Goal: Task Accomplishment & Management: Manage account settings

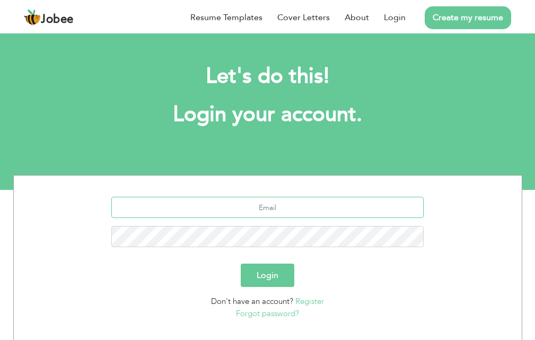
click at [319, 204] on input "text" at bounding box center [267, 207] width 313 height 21
type input "[EMAIL_ADDRESS][DOMAIN_NAME]"
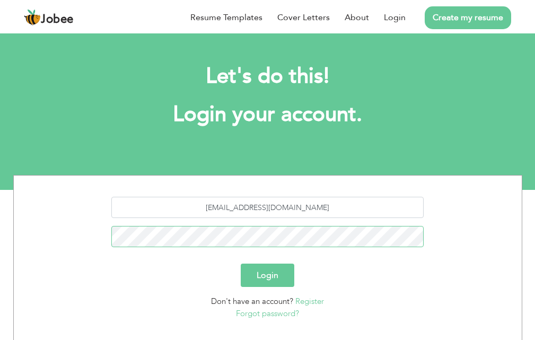
click at [241, 264] on button "Login" at bounding box center [268, 275] width 54 height 23
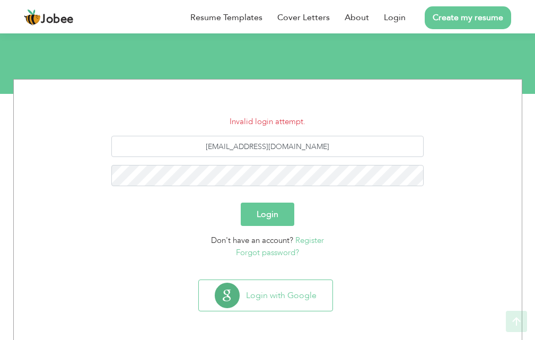
scroll to position [98, 0]
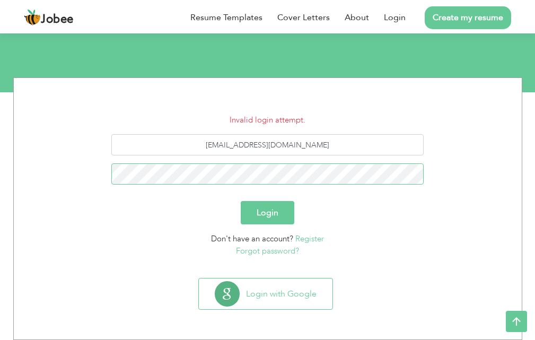
click at [241, 201] on button "Login" at bounding box center [268, 212] width 54 height 23
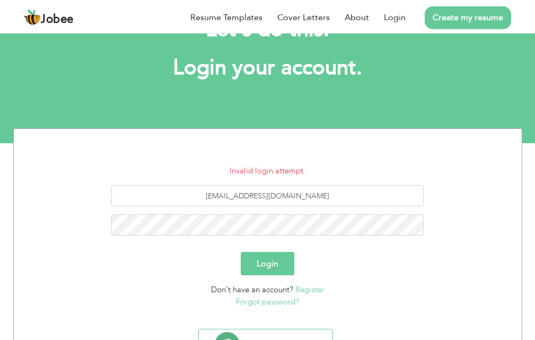
scroll to position [98, 0]
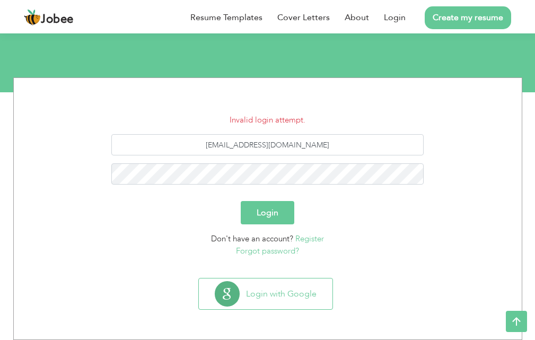
click at [293, 252] on link "Forgot password?" at bounding box center [267, 251] width 63 height 11
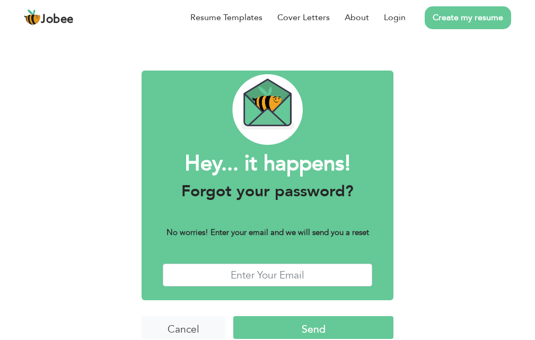
scroll to position [15, 0]
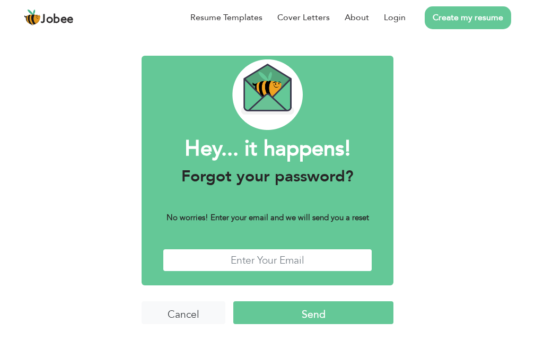
click at [286, 257] on input "text" at bounding box center [268, 260] width 210 height 23
type input "[EMAIL_ADDRESS][DOMAIN_NAME]"
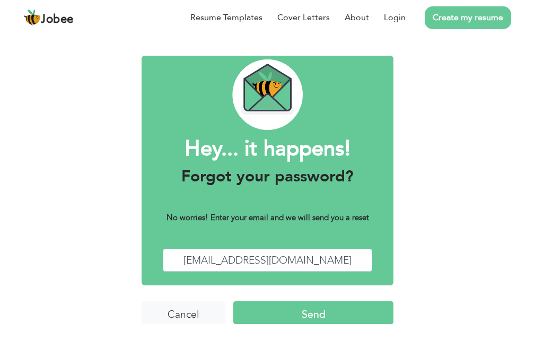
click at [354, 320] on input "Send" at bounding box center [313, 312] width 160 height 23
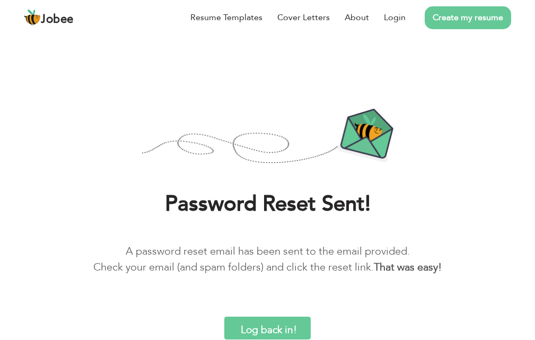
click at [275, 324] on input "Log back in!" at bounding box center [267, 328] width 86 height 23
click at [282, 324] on input "Log back in!" at bounding box center [267, 328] width 86 height 23
click at [398, 24] on li "Login" at bounding box center [387, 18] width 37 height 28
click at [398, 21] on link "Login" at bounding box center [395, 17] width 22 height 13
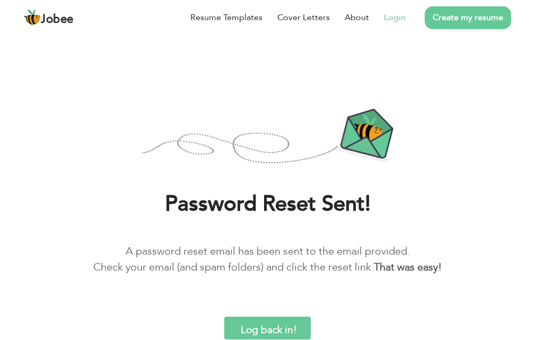
click at [398, 21] on link "Login" at bounding box center [395, 17] width 22 height 13
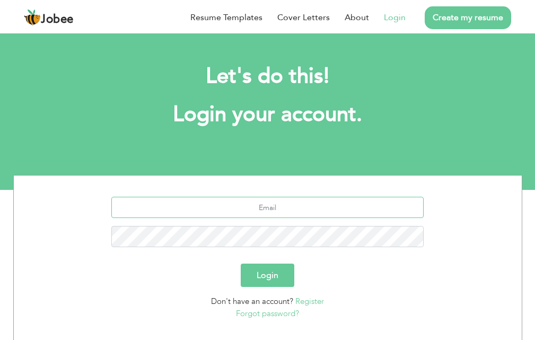
click at [305, 202] on input "text" at bounding box center [267, 207] width 313 height 21
type input "[EMAIL_ADDRESS][DOMAIN_NAME]"
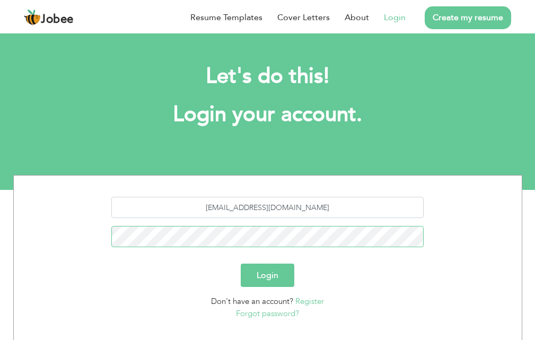
click at [241, 264] on button "Login" at bounding box center [268, 275] width 54 height 23
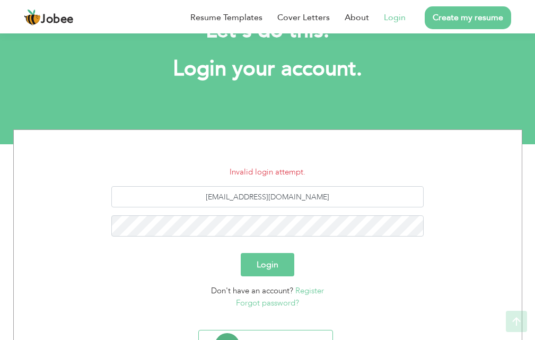
scroll to position [98, 0]
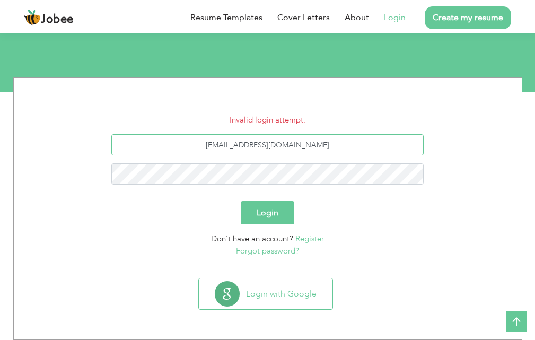
click at [318, 143] on input "[EMAIL_ADDRESS][DOMAIN_NAME]" at bounding box center [267, 144] width 313 height 21
click at [324, 21] on link "Cover Letters" at bounding box center [304, 17] width 53 height 13
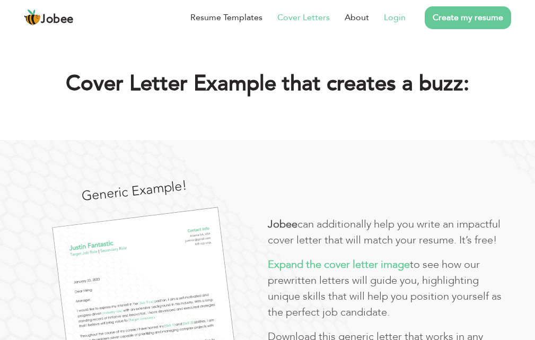
click at [392, 18] on link "Login" at bounding box center [395, 17] width 22 height 13
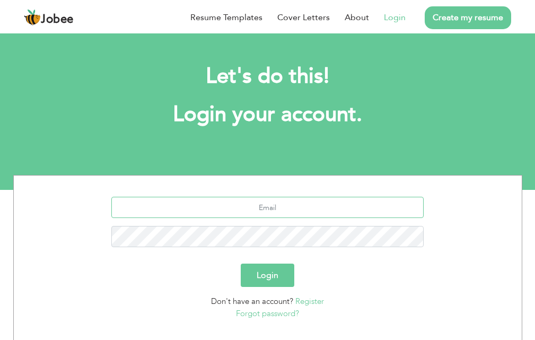
click at [270, 206] on input "text" at bounding box center [267, 207] width 313 height 21
type input "[EMAIL_ADDRESS][DOMAIN_NAME]"
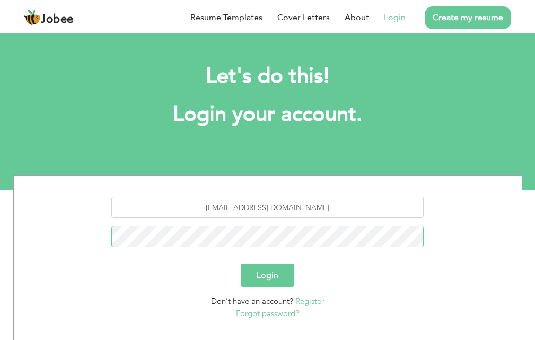
click at [241, 264] on button "Login" at bounding box center [268, 275] width 54 height 23
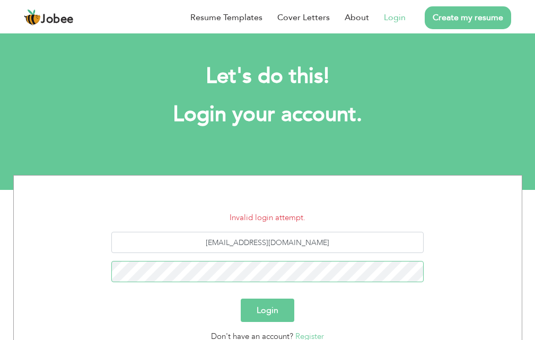
click at [241, 299] on button "Login" at bounding box center [268, 310] width 54 height 23
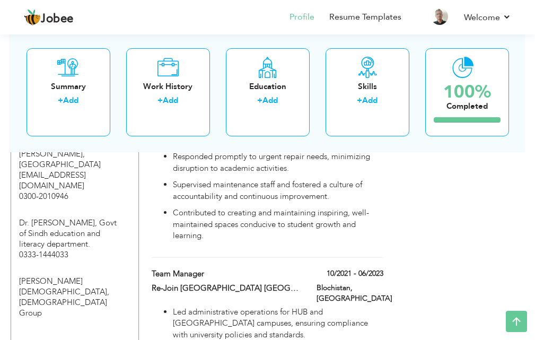
scroll to position [1200, 0]
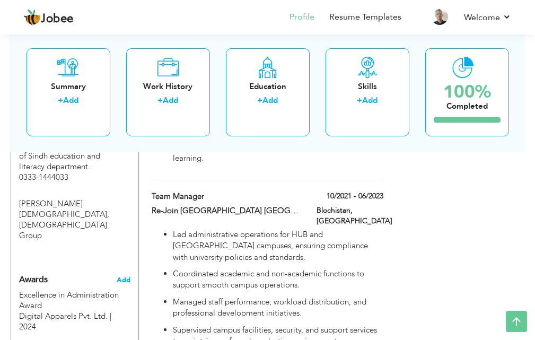
click at [124, 275] on span "Add" at bounding box center [124, 280] width 14 height 10
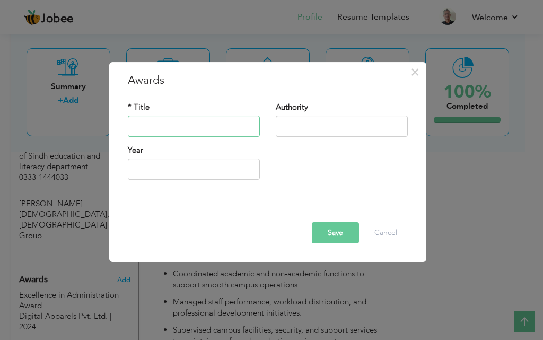
click at [229, 123] on input "text" at bounding box center [194, 126] width 132 height 21
type input "Excellence in Administration Award"
click at [311, 129] on input "text" at bounding box center [342, 126] width 132 height 21
type input "g"
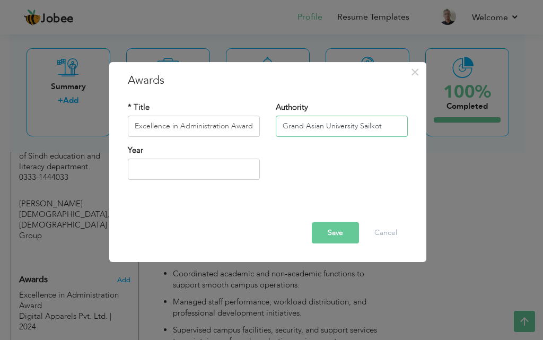
type input "Grand Asian University Sailkot"
type input "2025"
click at [214, 170] on input "2025" at bounding box center [194, 169] width 132 height 21
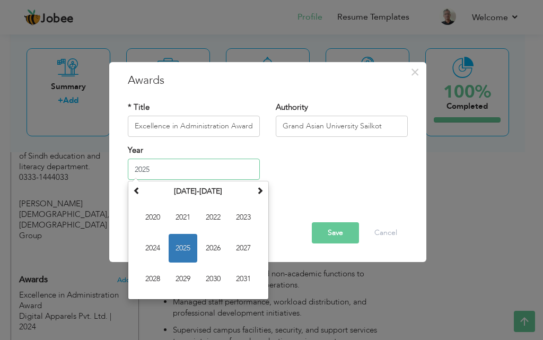
click at [185, 254] on span "2025" at bounding box center [183, 248] width 29 height 29
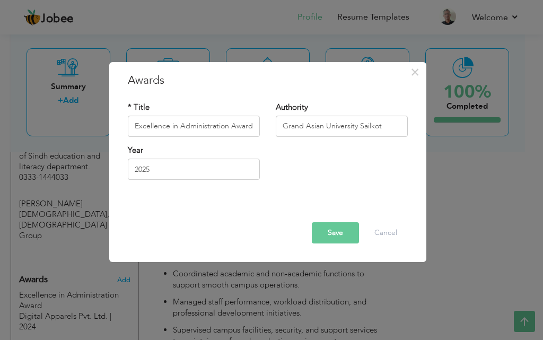
click at [328, 237] on button "Save" at bounding box center [335, 232] width 47 height 21
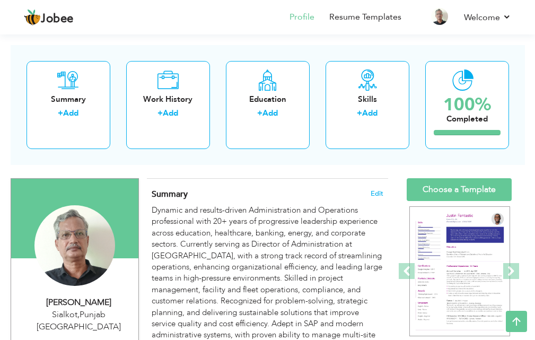
scroll to position [0, 0]
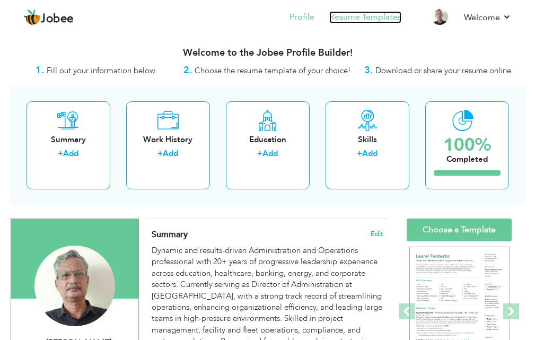
click at [367, 21] on link "Resume Templates" at bounding box center [366, 17] width 72 height 12
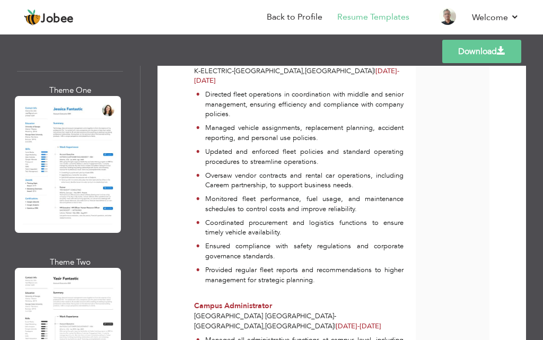
scroll to position [1804, 0]
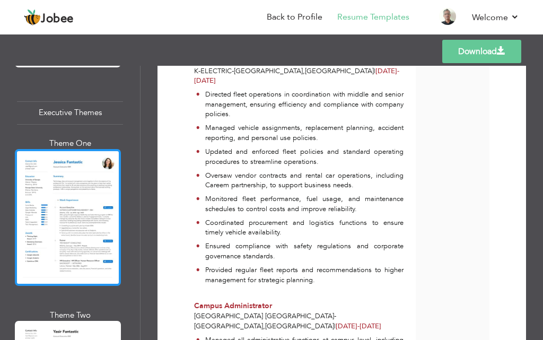
click at [66, 194] on div at bounding box center [68, 217] width 106 height 137
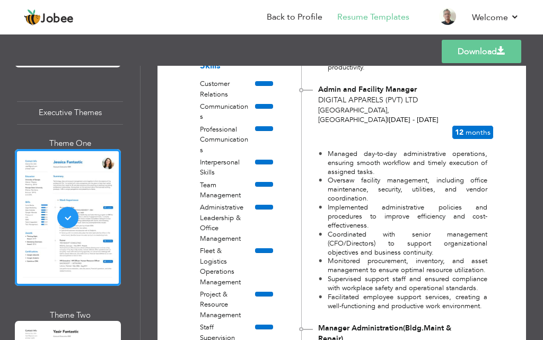
scroll to position [584, 0]
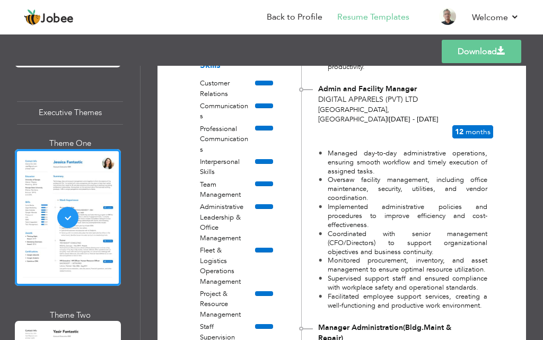
click at [216, 322] on div "Staff Supervision Training and Development" at bounding box center [227, 342] width 55 height 41
click at [220, 322] on div "Staff Supervision Training and Development" at bounding box center [227, 342] width 55 height 41
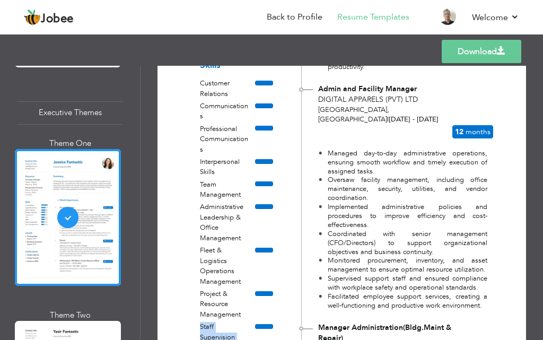
click at [220, 322] on div "Staff Supervision Training and Development" at bounding box center [227, 342] width 55 height 41
click at [289, 20] on link "Back to Profile" at bounding box center [295, 17] width 56 height 12
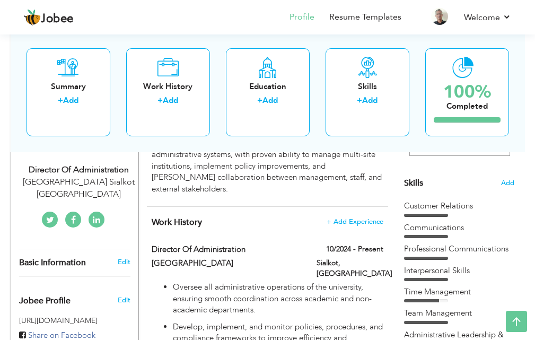
scroll to position [212, 0]
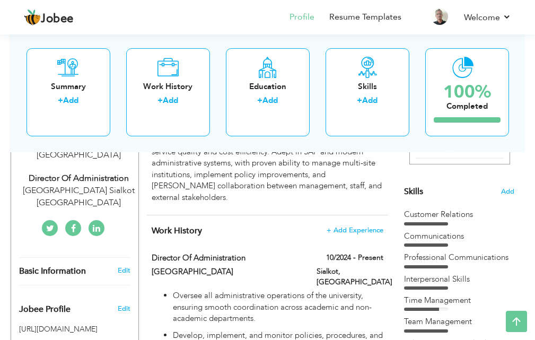
click at [466, 266] on div "Professional Communications" at bounding box center [459, 260] width 110 height 16
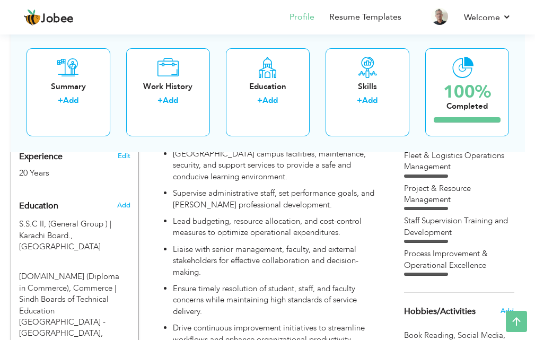
scroll to position [531, 0]
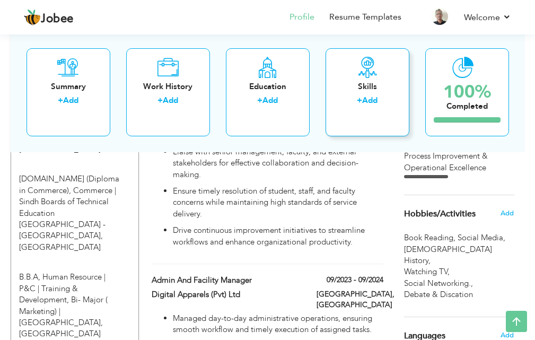
click at [367, 124] on div "Skills + Add" at bounding box center [368, 92] width 84 height 88
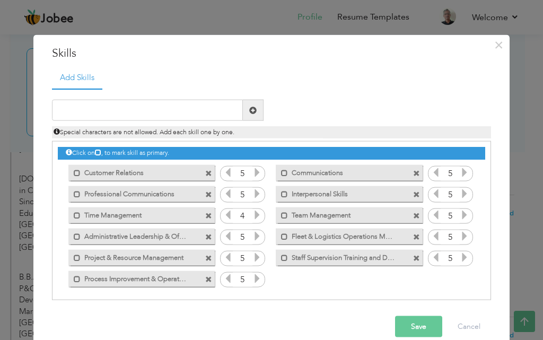
click at [413, 256] on span at bounding box center [416, 258] width 7 height 7
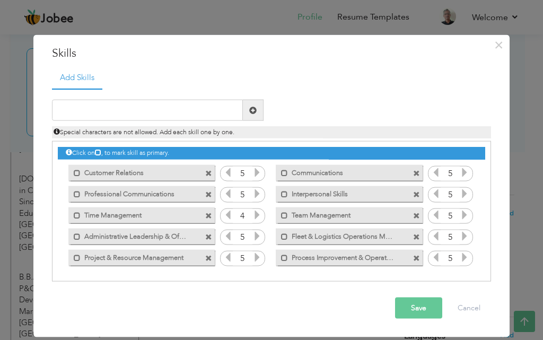
click at [406, 307] on button "Save" at bounding box center [418, 308] width 47 height 21
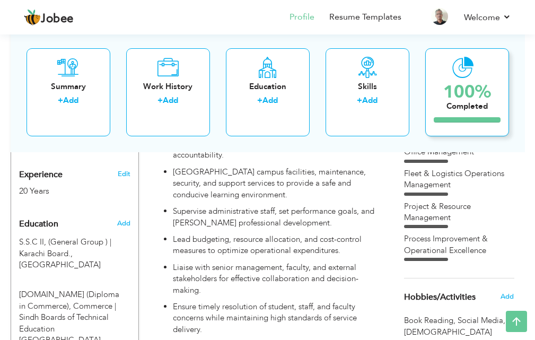
scroll to position [318, 0]
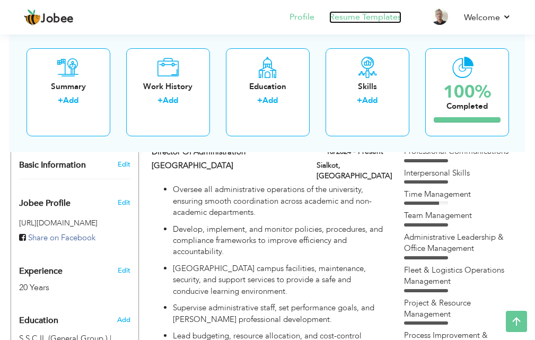
click at [357, 20] on link "Resume Templates" at bounding box center [366, 17] width 72 height 12
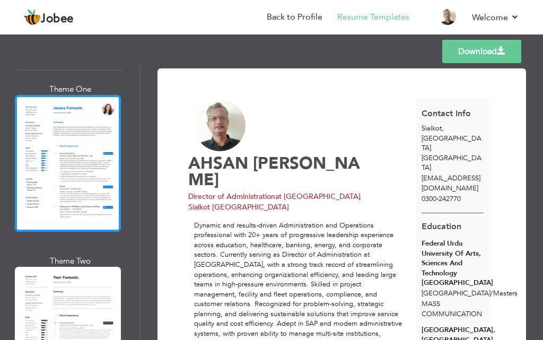
scroll to position [1857, 0]
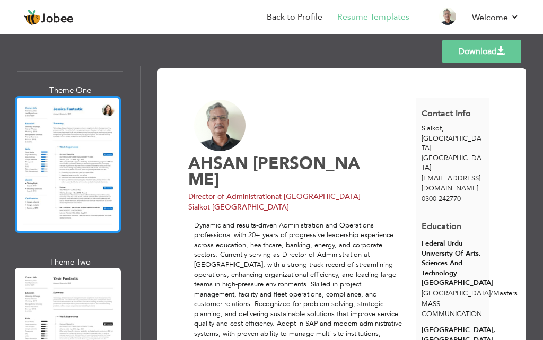
click at [53, 268] on div at bounding box center [68, 336] width 106 height 137
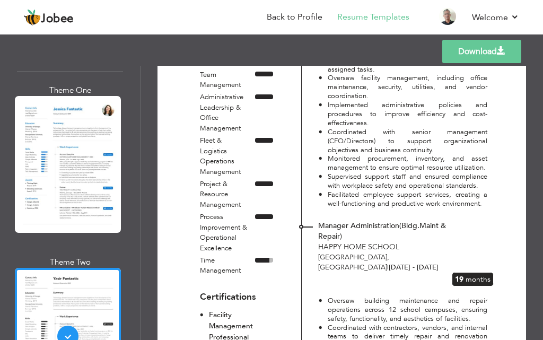
scroll to position [690, 0]
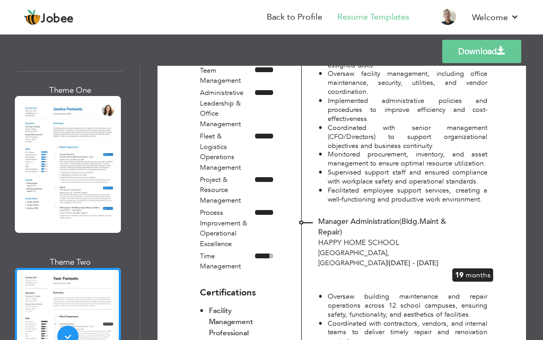
click at [237, 339] on p "(FMP) – IFMA | 2023" at bounding box center [241, 344] width 64 height 11
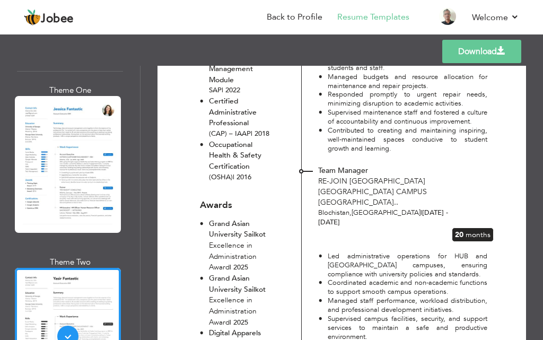
scroll to position [849, 0]
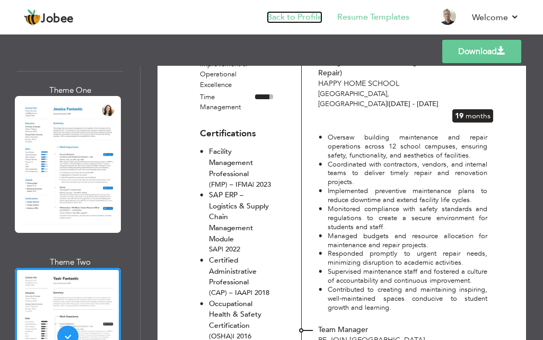
click at [306, 18] on link "Back to Profile" at bounding box center [295, 17] width 56 height 12
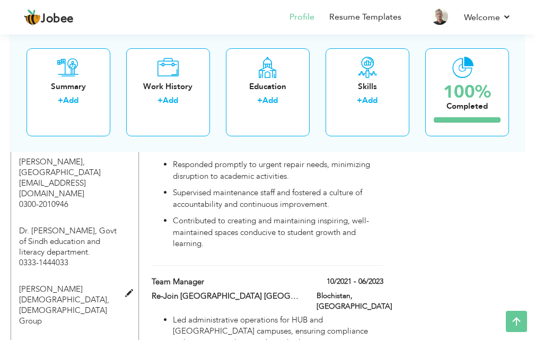
scroll to position [1221, 0]
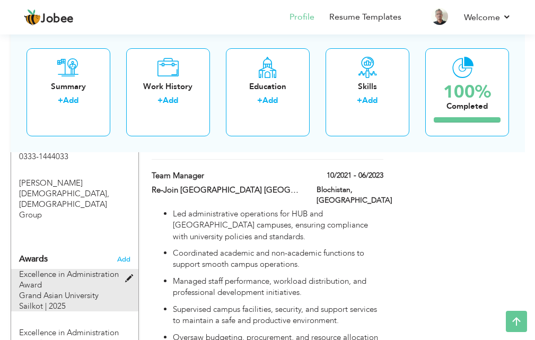
click at [125, 269] on div "Excellence in Administration Award [GEOGRAPHIC_DATA] | 2025" at bounding box center [69, 290] width 117 height 42
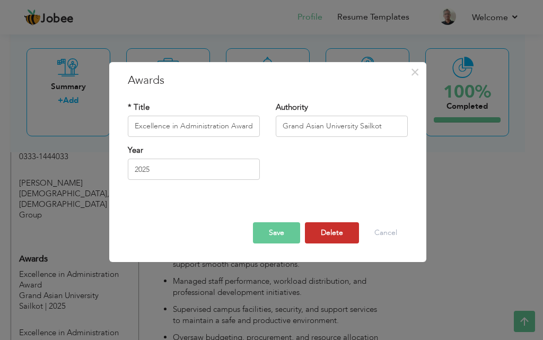
click at [318, 240] on button "Delete" at bounding box center [332, 232] width 54 height 21
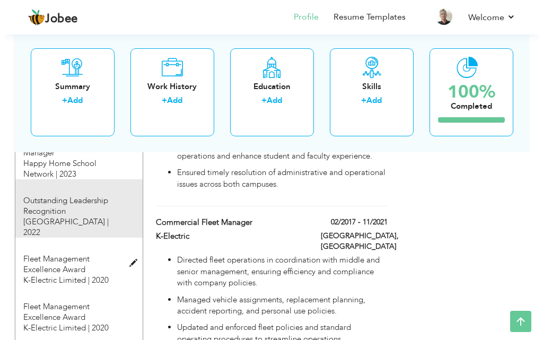
scroll to position [1486, 0]
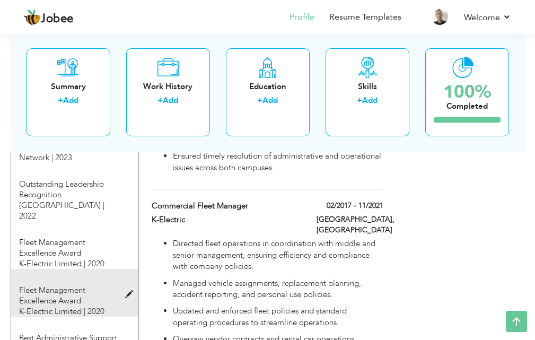
click at [107, 285] on div "Fleet Management Excellence Award K-Electric Limited | 2020" at bounding box center [69, 301] width 101 height 32
type input "Fleet Management Excellence Award"
type input "K-Electric Limited"
type input "2020"
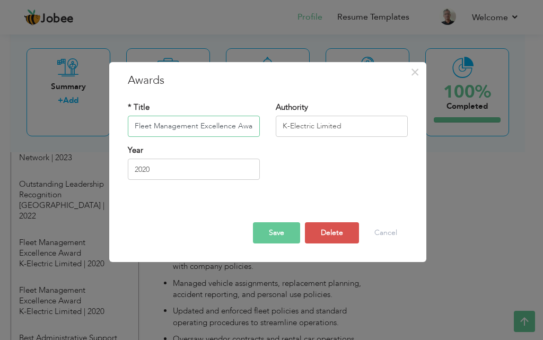
scroll to position [0, 4]
click at [353, 238] on button "Delete" at bounding box center [332, 232] width 54 height 21
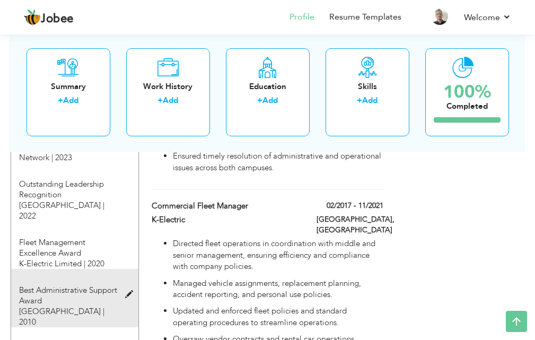
scroll to position [1539, 0]
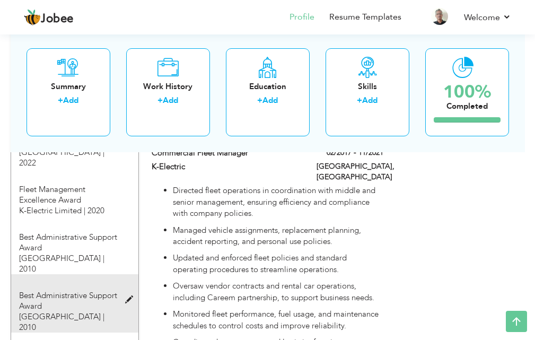
click at [93, 290] on span "Best Administrative Support Award" at bounding box center [68, 300] width 98 height 21
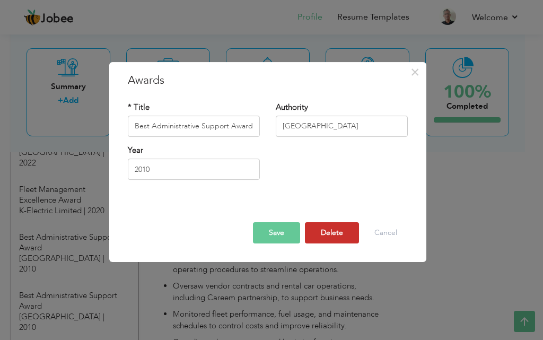
click at [347, 241] on button "Delete" at bounding box center [332, 232] width 54 height 21
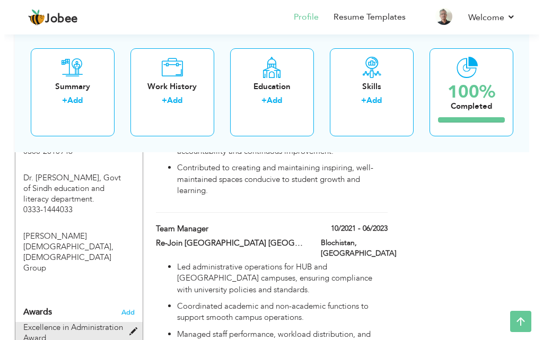
scroll to position [1221, 0]
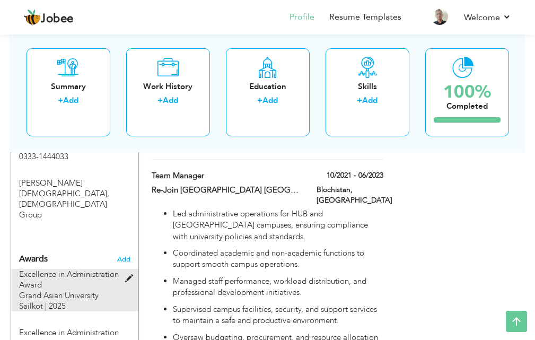
click at [98, 290] on span "Grand Asian University Sailkot | 2025" at bounding box center [59, 300] width 80 height 21
type input "Excellence in Administration Award"
type input "Grand Asian University Sailkot"
type input "2025"
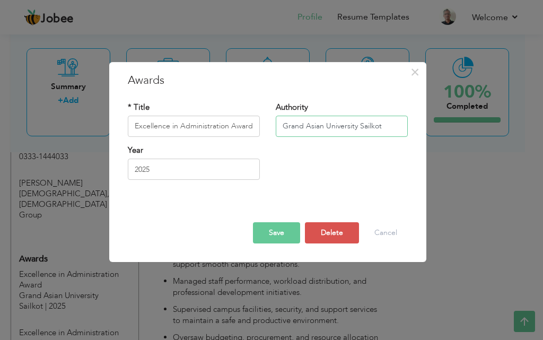
click at [387, 124] on input "Grand Asian University Sailkot" at bounding box center [342, 126] width 132 height 21
click at [341, 126] on input "[GEOGRAPHIC_DATA] Sailkot Punjab [GEOGRAPHIC_DATA]" at bounding box center [342, 126] width 132 height 21
click at [339, 132] on input "[GEOGRAPHIC_DATA] Sailkot Punjab [GEOGRAPHIC_DATA]" at bounding box center [342, 126] width 132 height 21
type input "[GEOGRAPHIC_DATA] Sailkot Punjab [GEOGRAPHIC_DATA]"
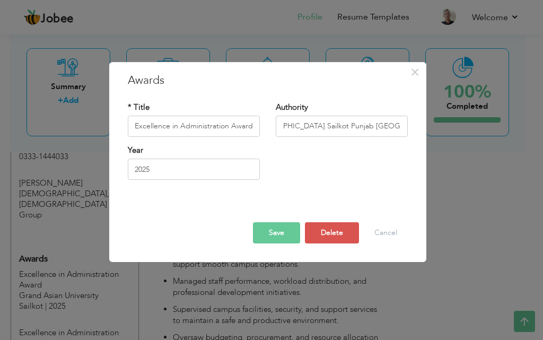
click at [340, 160] on div "Year [DATE]" at bounding box center [268, 166] width 296 height 43
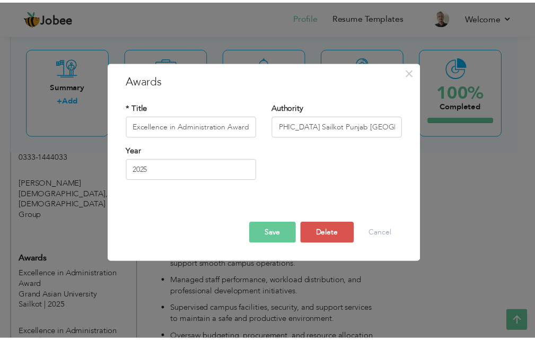
scroll to position [0, 0]
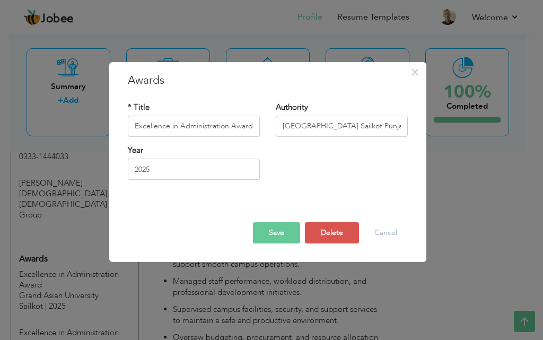
click at [287, 224] on button "Save" at bounding box center [276, 232] width 47 height 21
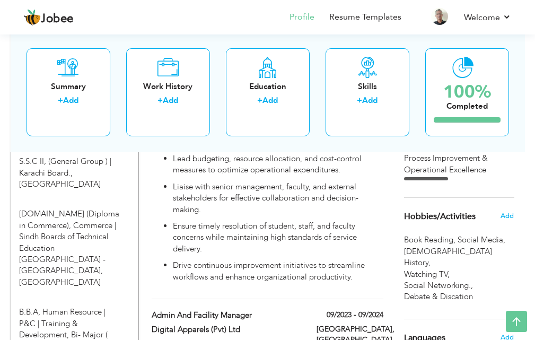
scroll to position [478, 0]
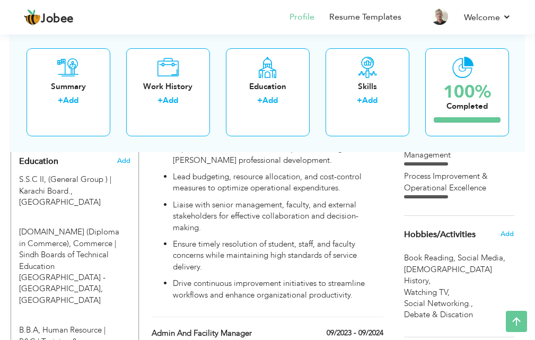
click at [461, 257] on span "Social Media ," at bounding box center [483, 258] width 50 height 11
click at [510, 235] on span "Add" at bounding box center [507, 234] width 14 height 10
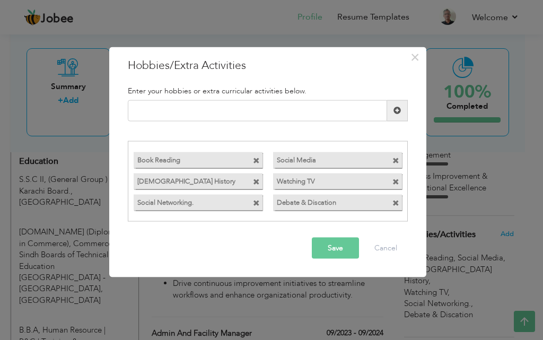
click at [396, 206] on span at bounding box center [396, 203] width 7 height 7
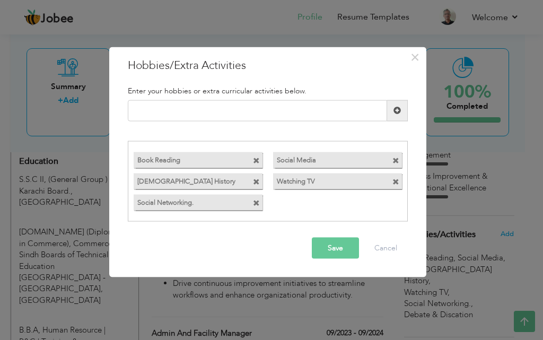
click at [344, 240] on button "Save" at bounding box center [335, 248] width 47 height 21
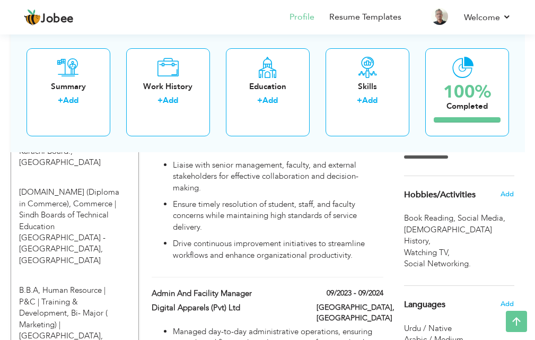
scroll to position [584, 0]
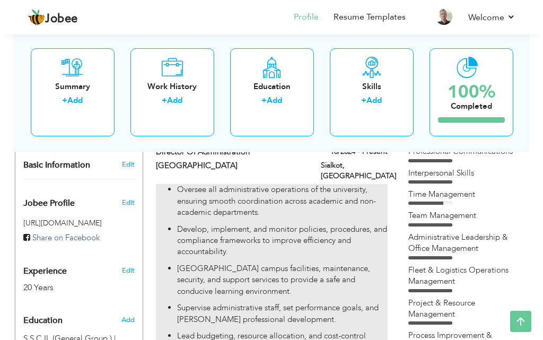
scroll to position [371, 0]
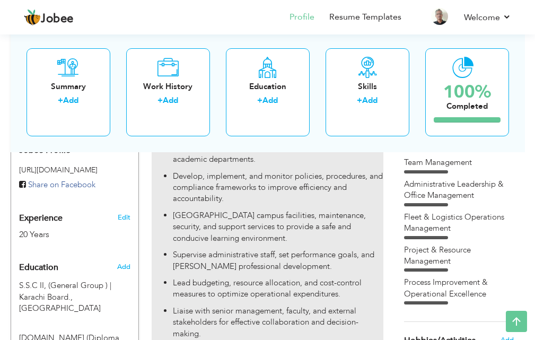
click at [343, 249] on p "Supervise administrative staff, set performance goals, and [PERSON_NAME] profes…" at bounding box center [278, 260] width 211 height 23
type input "Director of Administration"
type input "[GEOGRAPHIC_DATA]"
type input "10/2024"
type input "[GEOGRAPHIC_DATA]"
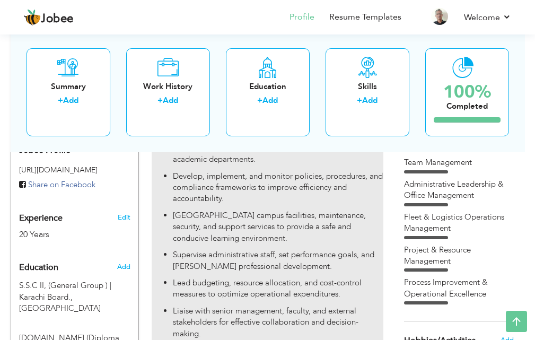
type input "Sialkot"
checkbox input "true"
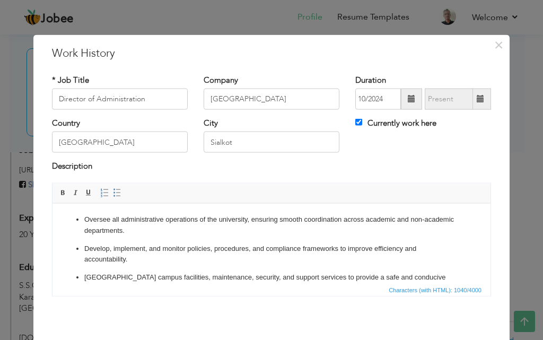
click at [136, 276] on p "Manage campus facilities, maintenance, security, and support services to provid…" at bounding box center [271, 283] width 375 height 22
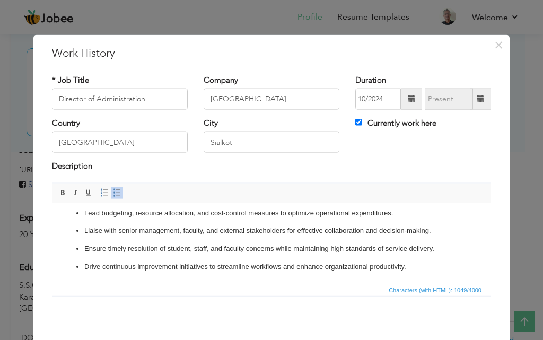
scroll to position [42, 0]
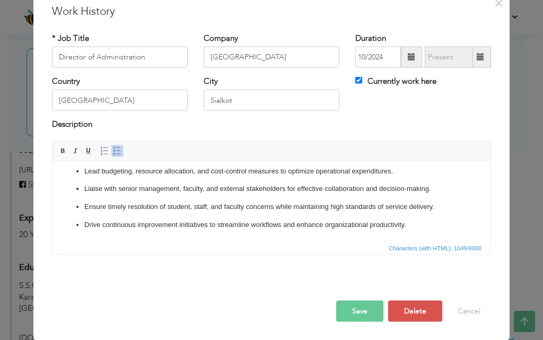
click at [362, 307] on button "Save" at bounding box center [359, 310] width 47 height 21
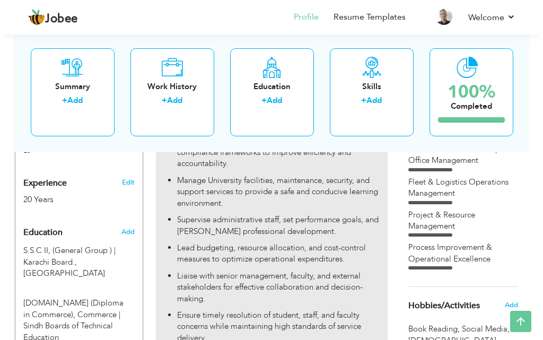
scroll to position [425, 0]
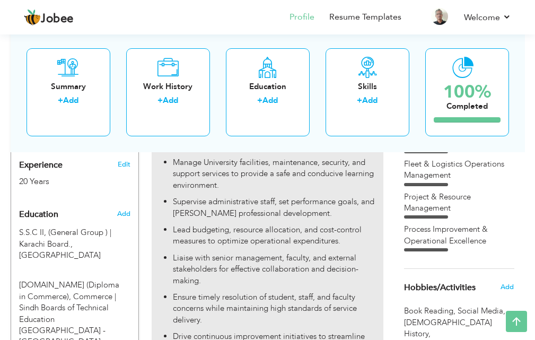
click at [273, 237] on p "Lead budgeting, resource allocation, and cost-control measures to optimize oper…" at bounding box center [278, 235] width 211 height 23
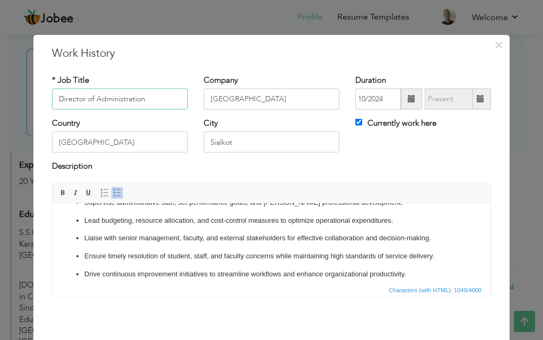
scroll to position [106, 0]
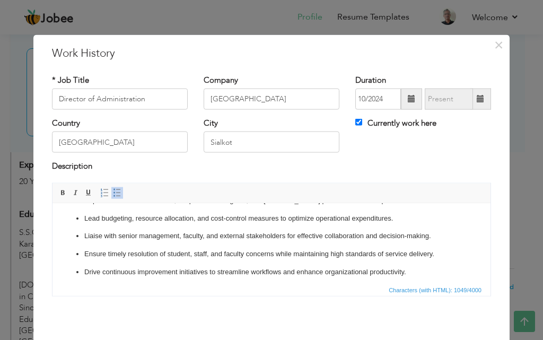
click at [85, 218] on p "Lead budgeting, resource allocation, and cost-control measures to optimize oper…" at bounding box center [271, 218] width 375 height 11
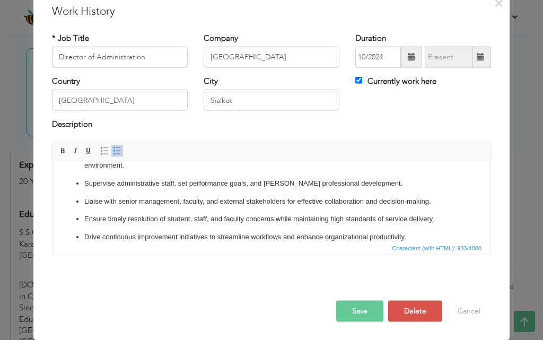
scroll to position [93, 0]
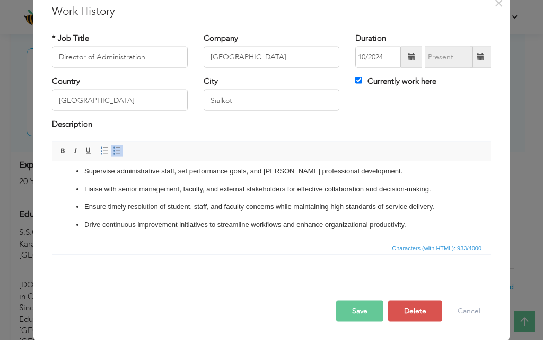
click at [368, 315] on button "Save" at bounding box center [359, 310] width 47 height 21
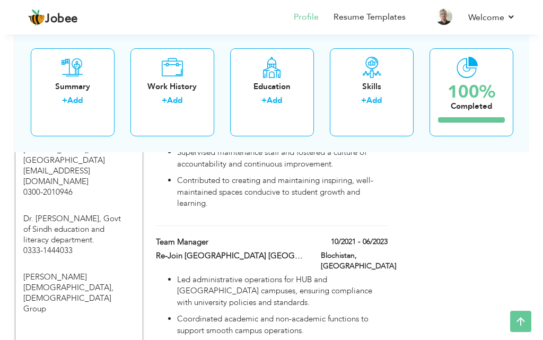
scroll to position [1114, 0]
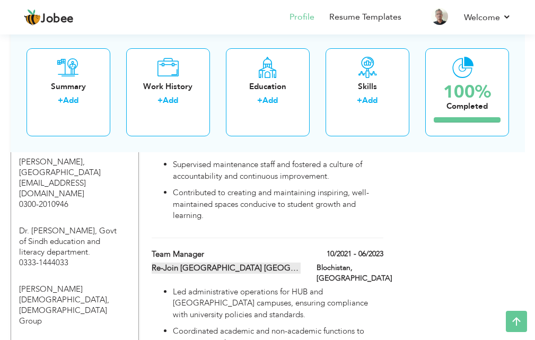
click at [282, 263] on label "Re-Join Iqra University Gwadar campus Quetta Balochistan.." at bounding box center [226, 268] width 149 height 11
type input "Team Manager"
type input "Re-Join Iqra University Gwadar campus Quetta Balochistan.."
type input "10/2021"
type input "06/2023"
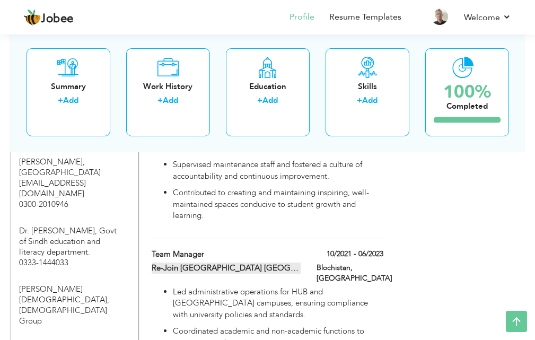
type input "Blochistan"
checkbox input "false"
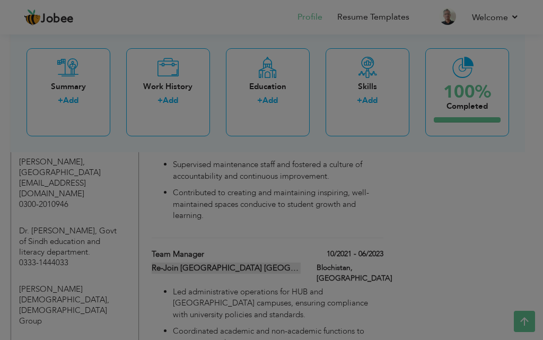
scroll to position [0, 0]
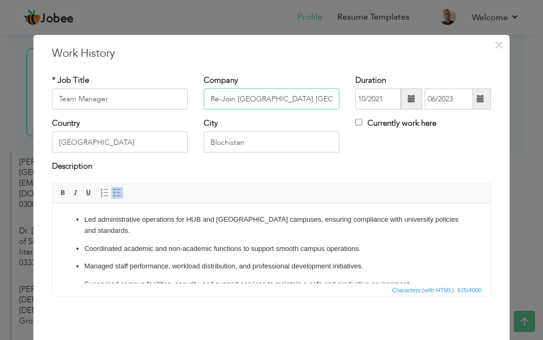
click at [307, 98] on input "Re-Join Iqra University Gwadar campus Quetta Balochistan.." at bounding box center [272, 99] width 136 height 21
click at [284, 101] on input "Re-Join [GEOGRAPHIC_DATA] campus [GEOGRAPHIC_DATA].." at bounding box center [272, 99] width 136 height 21
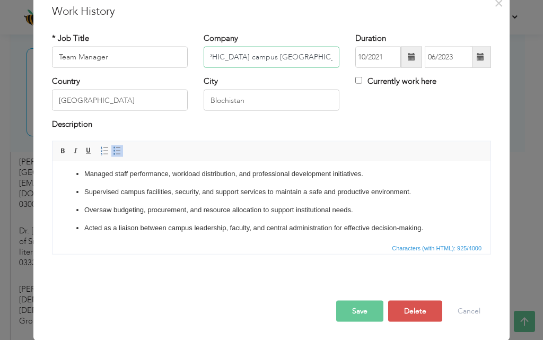
scroll to position [53, 0]
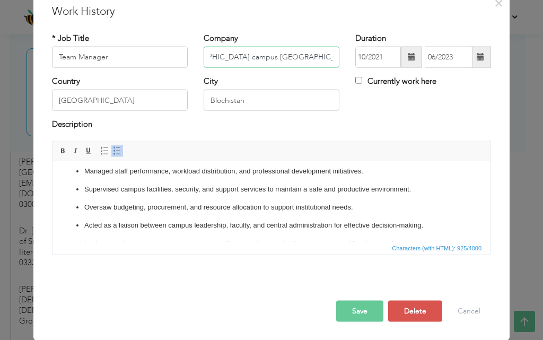
type input "Re-Join [GEOGRAPHIC_DATA] campus [GEOGRAPHIC_DATA].."
click at [348, 311] on button "Save" at bounding box center [359, 310] width 47 height 21
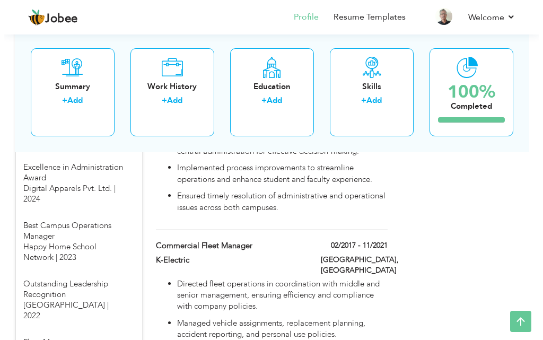
scroll to position [1433, 0]
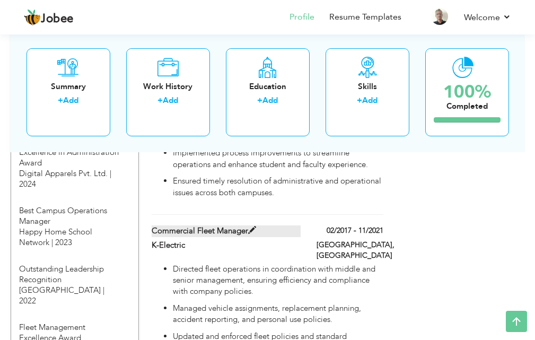
click at [221, 226] on label "Commercial Fleet Manager" at bounding box center [226, 231] width 149 height 11
type input "Commercial Fleet Manager"
type input "K-Electric"
type input "02/2017"
type input "11/2021"
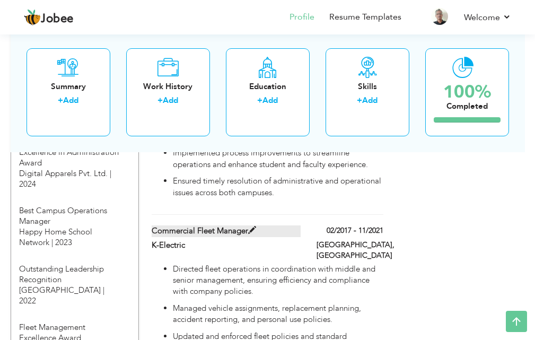
type input "[GEOGRAPHIC_DATA]"
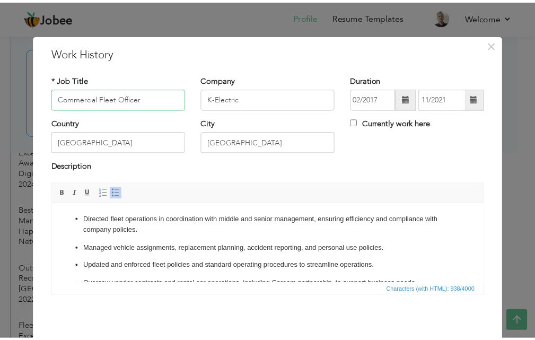
scroll to position [42, 0]
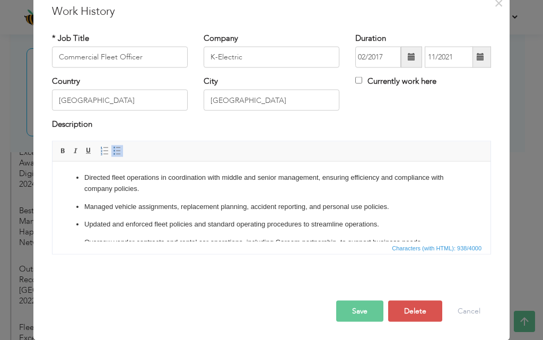
click at [357, 302] on button "Save" at bounding box center [359, 310] width 47 height 21
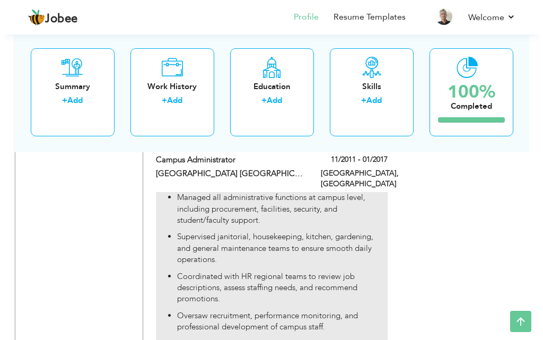
scroll to position [1910, 0]
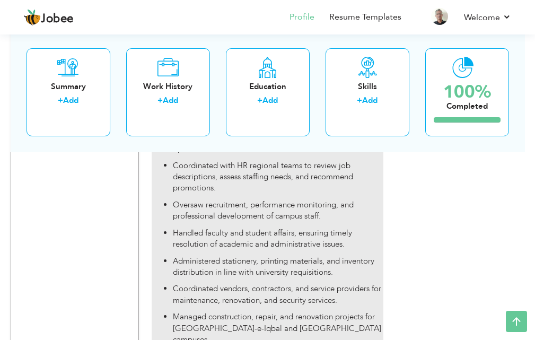
click at [329, 311] on p "Managed construction, repair, and renovation projects for [GEOGRAPHIC_DATA]-e-I…" at bounding box center [278, 328] width 211 height 34
type input "Campus Administrator"
type input "[GEOGRAPHIC_DATA] [GEOGRAPHIC_DATA]"
type input "11/2011"
type input "01/2017"
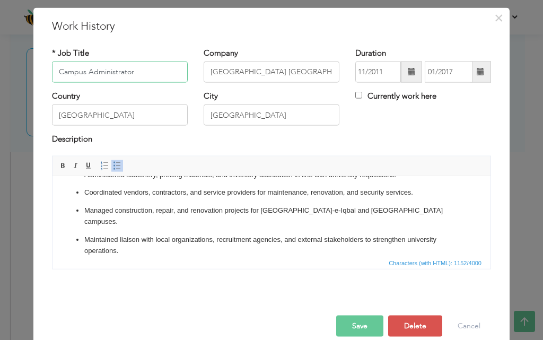
scroll to position [42, 0]
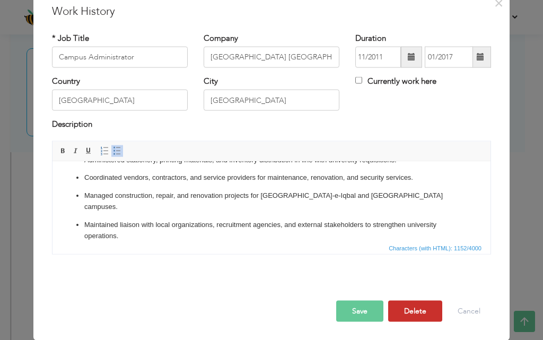
click at [404, 318] on button "Delete" at bounding box center [415, 310] width 54 height 21
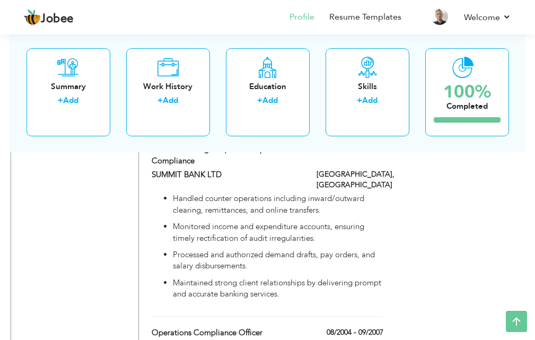
scroll to position [2420, 0]
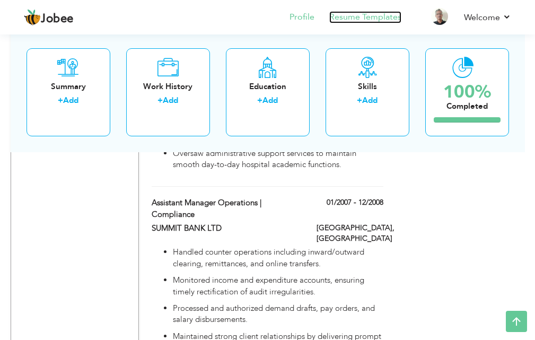
click at [359, 16] on link "Resume Templates" at bounding box center [366, 17] width 72 height 12
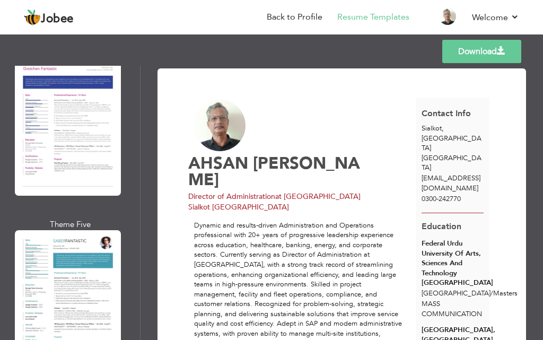
scroll to position [3313, 0]
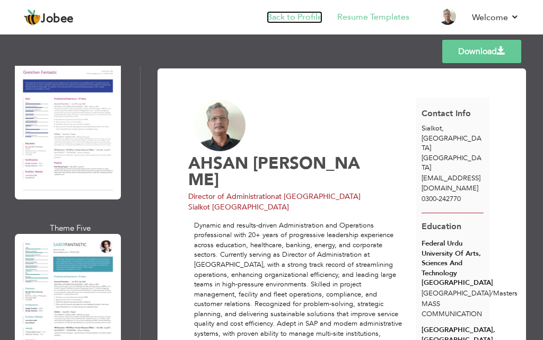
click at [322, 13] on link "Back to Profile" at bounding box center [295, 17] width 56 height 12
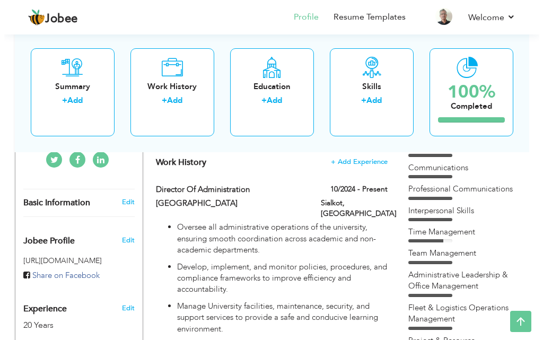
scroll to position [265, 0]
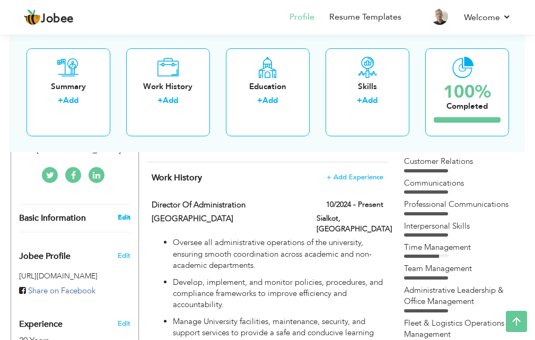
click at [121, 213] on link "Edit" at bounding box center [124, 218] width 13 height 10
type input "AHSAN"
type input "[PERSON_NAME]"
type input "0300-242770"
select select "number:166"
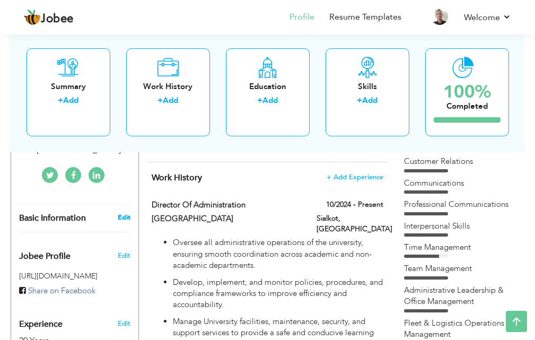
type input "[GEOGRAPHIC_DATA]"
type input "Sialkot"
select select "number:22"
type input "[GEOGRAPHIC_DATA] Sialkot [GEOGRAPHIC_DATA]"
type input "Director of Administration"
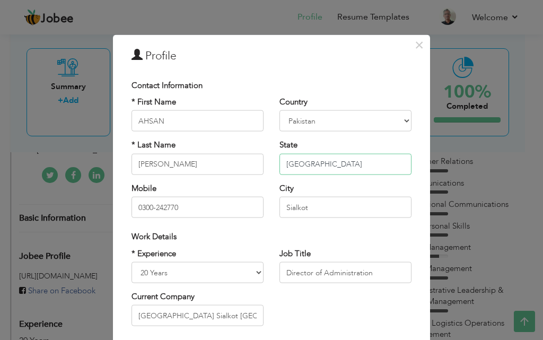
click at [351, 172] on input "Punjab" at bounding box center [346, 163] width 132 height 21
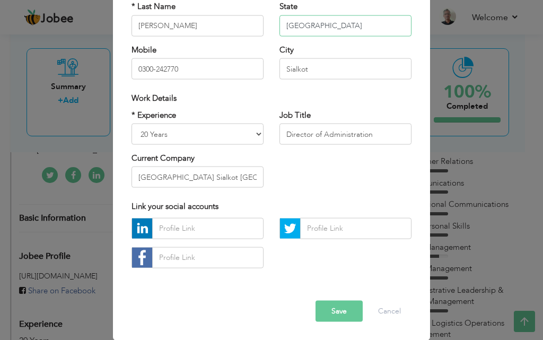
scroll to position [32, 0]
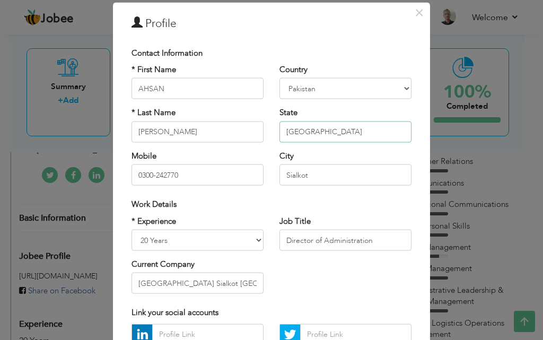
click at [319, 137] on input "Punjab" at bounding box center [346, 131] width 132 height 21
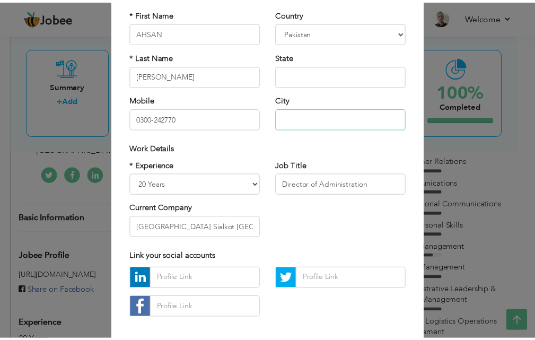
scroll to position [139, 0]
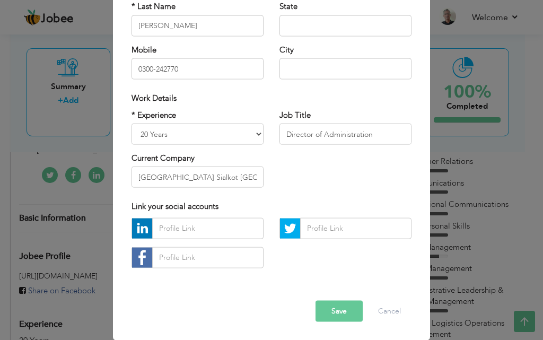
click at [325, 301] on button "Save" at bounding box center [339, 310] width 47 height 21
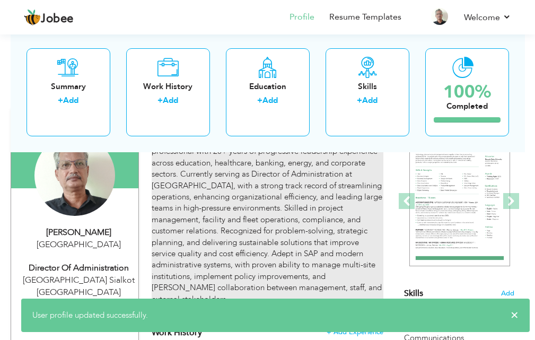
scroll to position [106, 0]
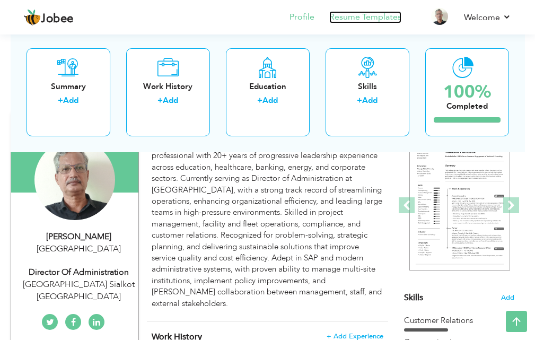
click at [391, 21] on link "Resume Templates" at bounding box center [366, 17] width 72 height 12
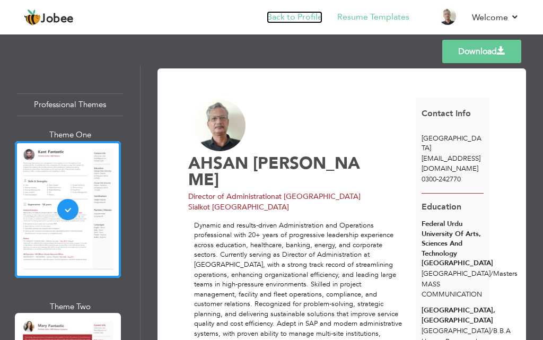
click at [308, 13] on link "Back to Profile" at bounding box center [295, 17] width 56 height 12
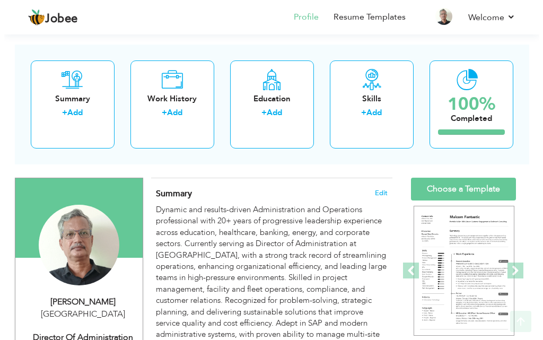
scroll to position [106, 0]
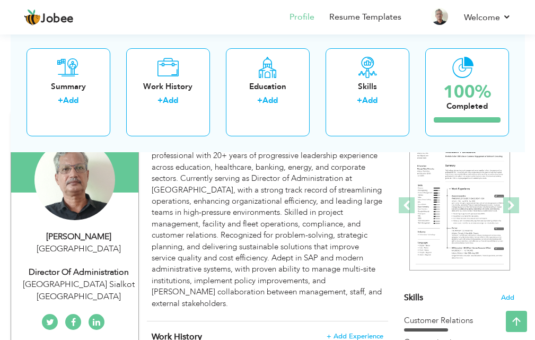
click at [73, 249] on div "[GEOGRAPHIC_DATA]" at bounding box center [79, 249] width 120 height 12
type input "AHSAN"
type input "[PERSON_NAME]"
type input "0300-242770"
select select "number:166"
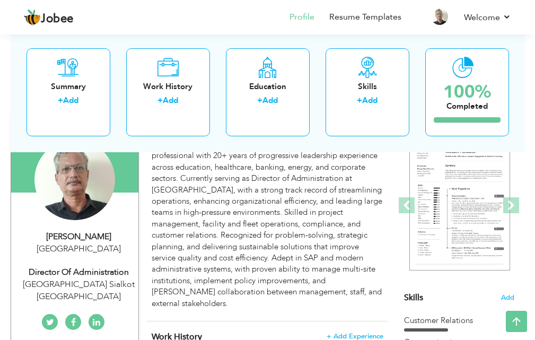
select select "number:22"
type input "[GEOGRAPHIC_DATA] Sialkot [GEOGRAPHIC_DATA]"
type input "Director of Administration"
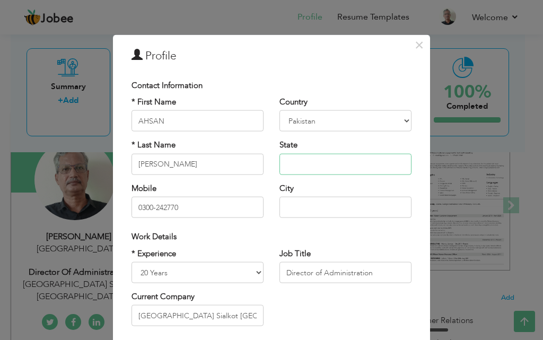
click at [284, 171] on input "text" at bounding box center [346, 163] width 132 height 21
type input "Sindh"
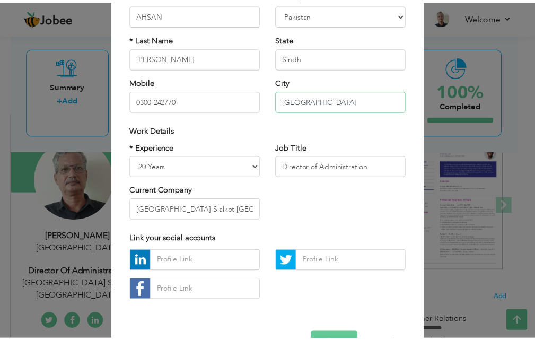
scroll to position [139, 0]
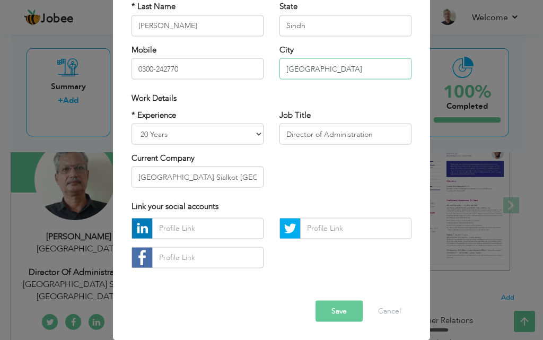
type input "[GEOGRAPHIC_DATA]"
click at [333, 313] on button "Save" at bounding box center [339, 310] width 47 height 21
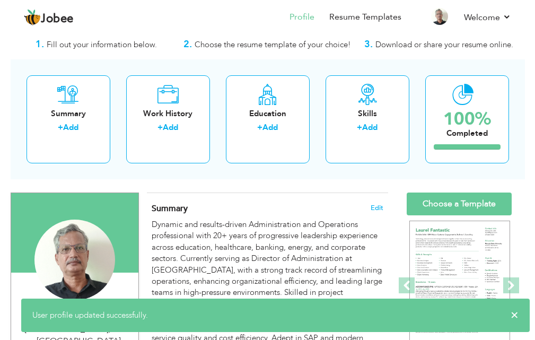
scroll to position [0, 0]
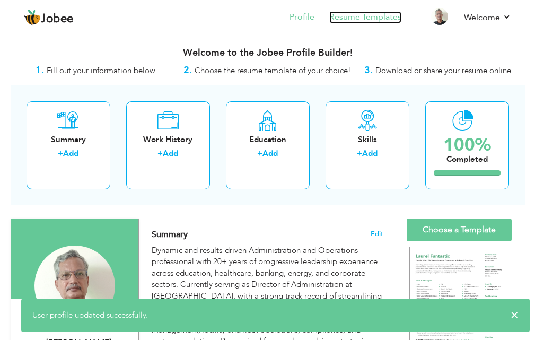
click at [347, 19] on link "Resume Templates" at bounding box center [366, 17] width 72 height 12
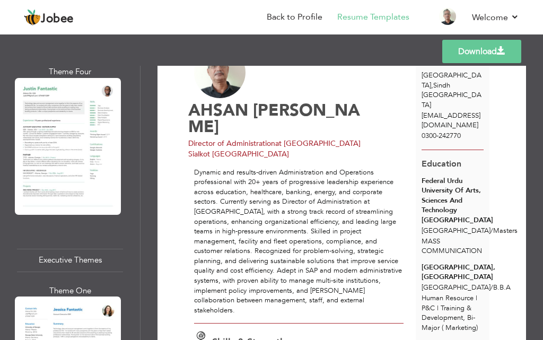
scroll to position [1751, 0]
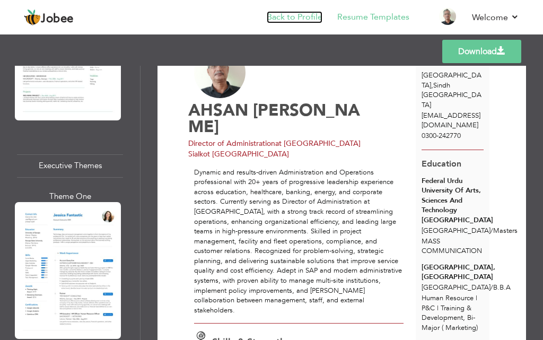
click at [322, 19] on link "Back to Profile" at bounding box center [295, 17] width 56 height 12
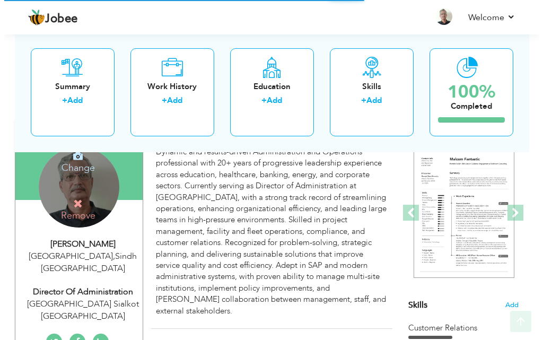
scroll to position [212, 0]
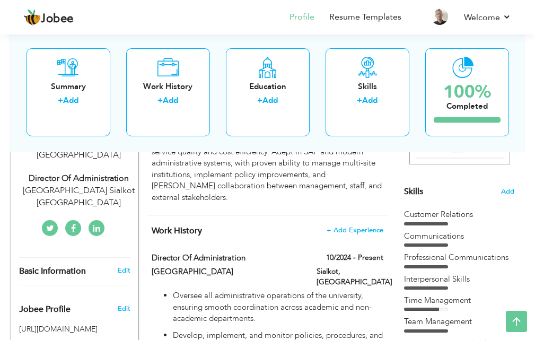
click at [84, 267] on span "Basic Information" at bounding box center [52, 272] width 67 height 10
type input "AHSAN"
type input "[PERSON_NAME]"
type input "0300-242770"
select select "number:166"
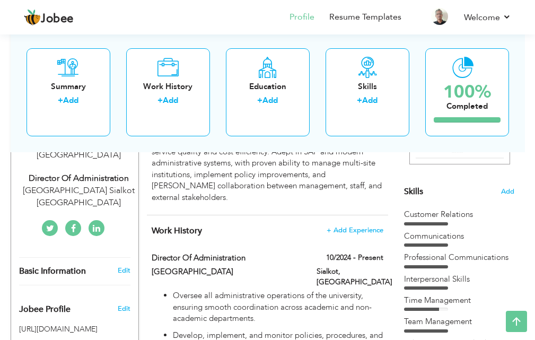
type input "Sindh"
type input "[GEOGRAPHIC_DATA]"
select select "number:22"
type input "[GEOGRAPHIC_DATA] Sialkot [GEOGRAPHIC_DATA]"
type input "Director of Administration"
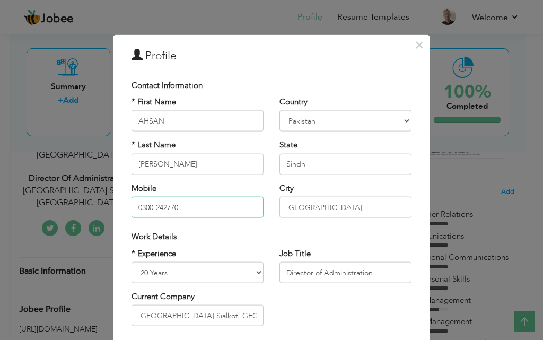
click at [184, 213] on input "0300-242770" at bounding box center [198, 207] width 132 height 21
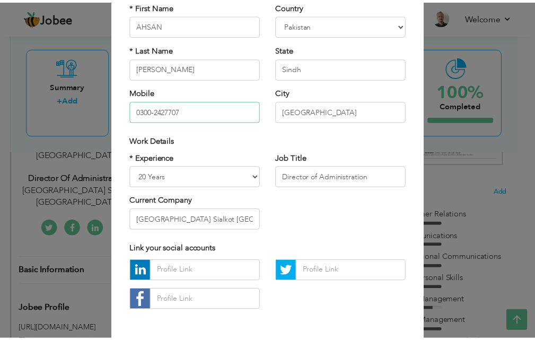
scroll to position [139, 0]
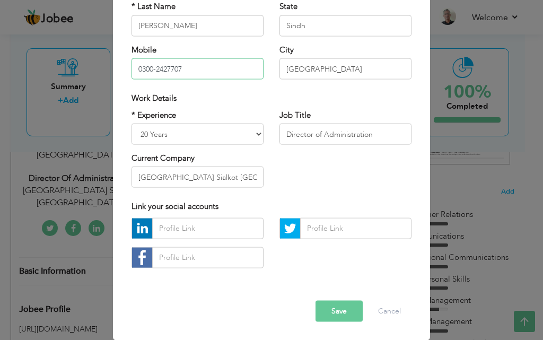
type input "0300-2427707"
click at [341, 307] on button "Save" at bounding box center [339, 310] width 47 height 21
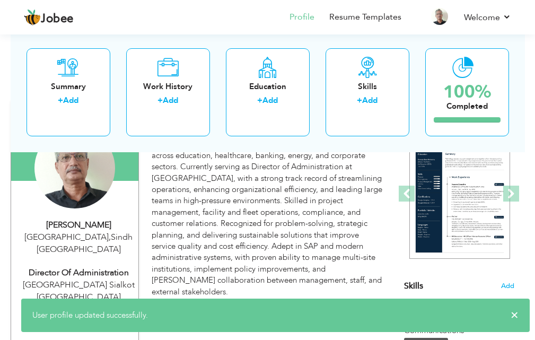
scroll to position [53, 0]
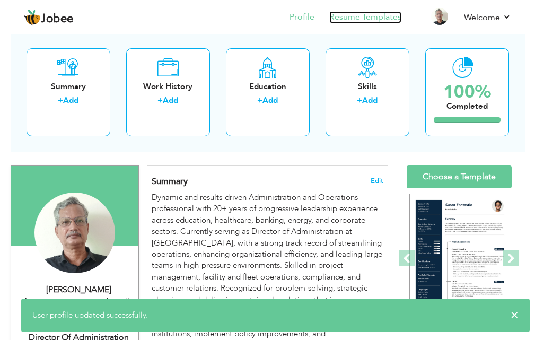
click at [365, 14] on link "Resume Templates" at bounding box center [366, 17] width 72 height 12
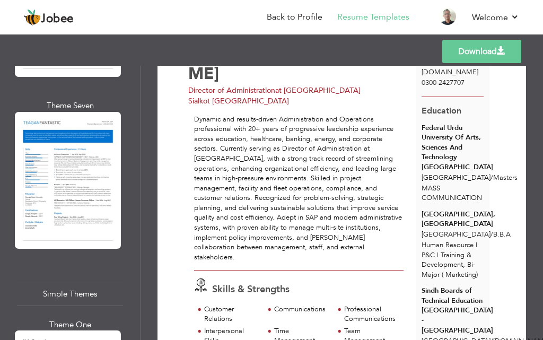
scroll to position [3844, 0]
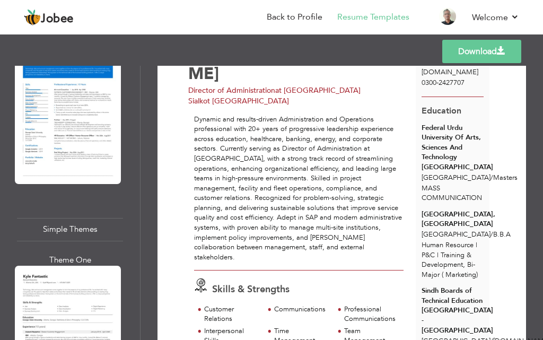
click at [72, 266] on div at bounding box center [68, 334] width 106 height 137
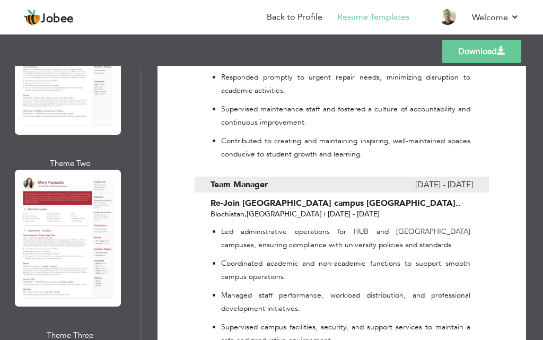
scroll to position [0, 0]
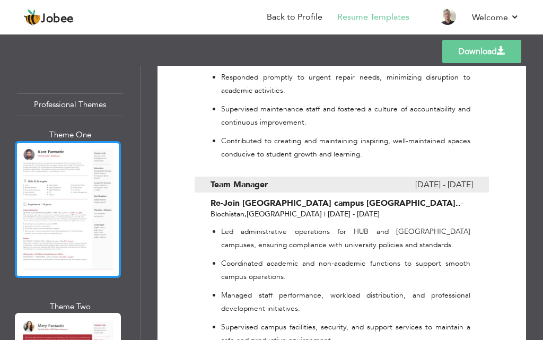
click at [90, 166] on div at bounding box center [68, 209] width 106 height 137
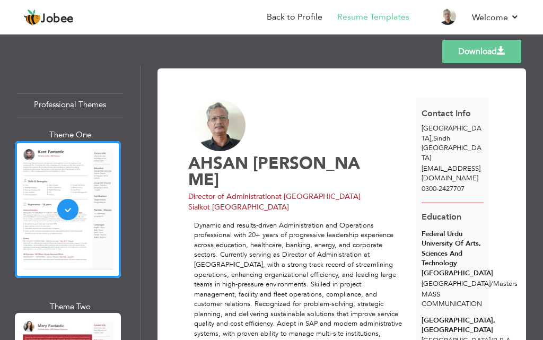
click at [489, 47] on link "Download" at bounding box center [482, 51] width 79 height 23
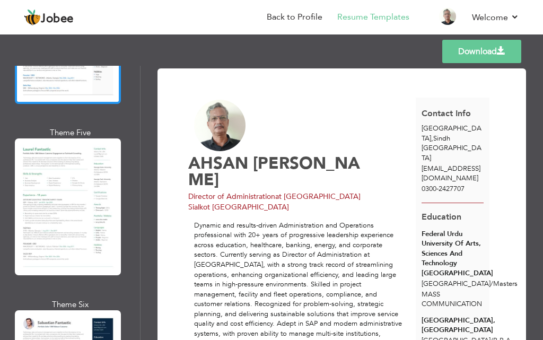
scroll to position [478, 0]
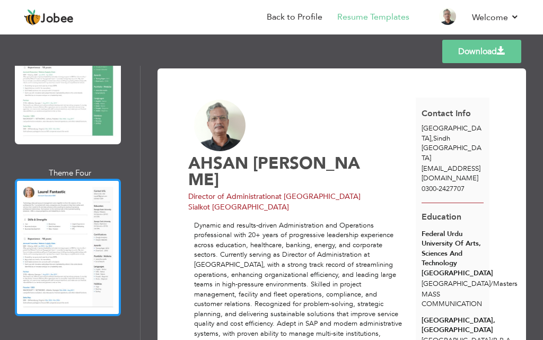
click at [89, 246] on div at bounding box center [68, 247] width 106 height 137
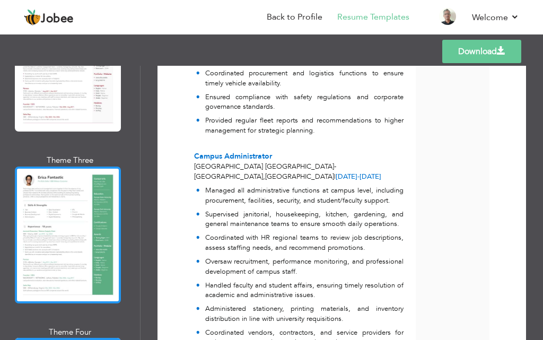
scroll to position [425, 0]
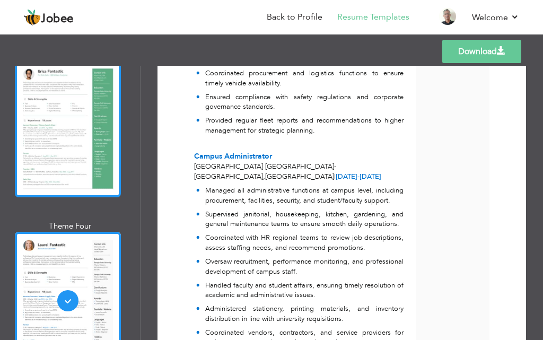
click at [84, 254] on div at bounding box center [68, 300] width 106 height 137
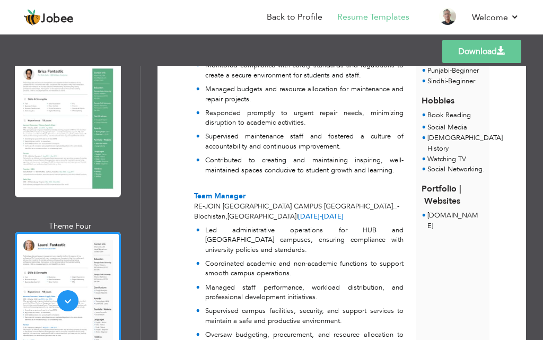
scroll to position [902, 0]
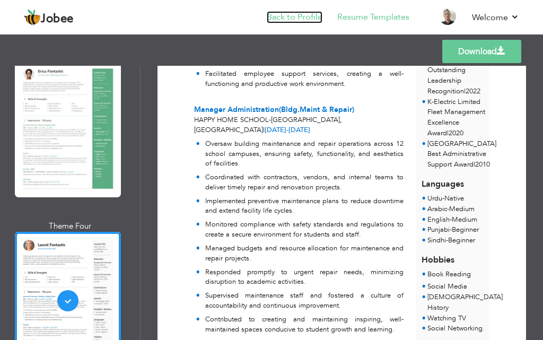
click at [323, 19] on link "Back to Profile" at bounding box center [295, 17] width 56 height 12
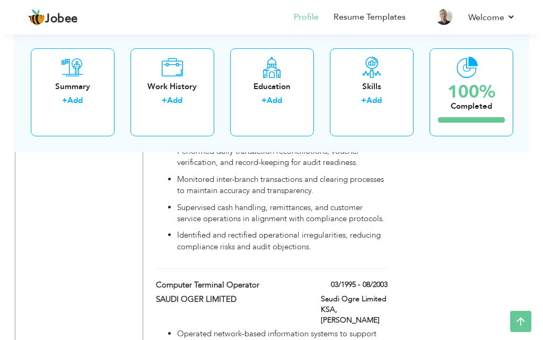
scroll to position [2710, 0]
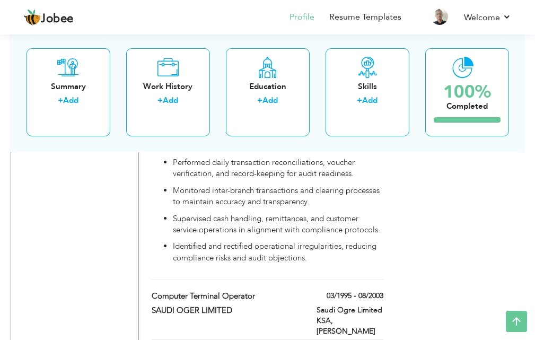
type input "Computer Terminal Operator"
type input "SAUDI OGER LIMITED"
type input "03/1995"
type input "08/2003"
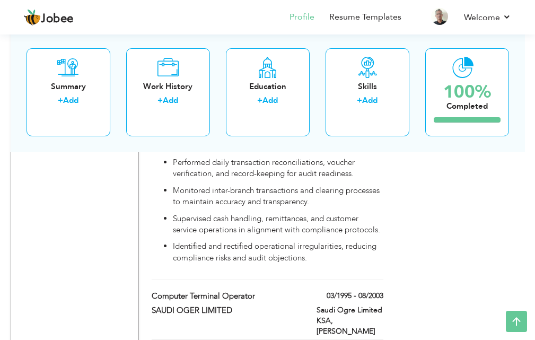
type input "Sudia Aribia"
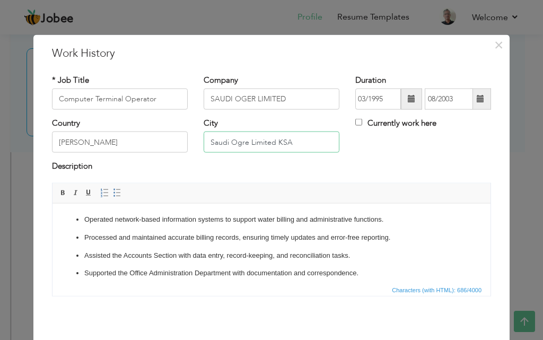
click at [274, 142] on input "Saudi Ogre Limited KSA" at bounding box center [272, 142] width 136 height 21
type input "Saudi Ogre Limited"
click at [367, 105] on input "03/1995" at bounding box center [379, 99] width 46 height 21
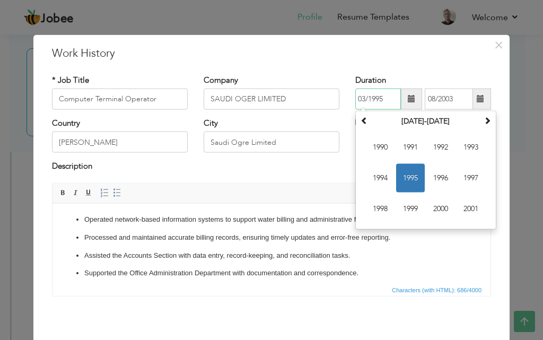
click at [404, 170] on span "1995" at bounding box center [410, 178] width 29 height 29
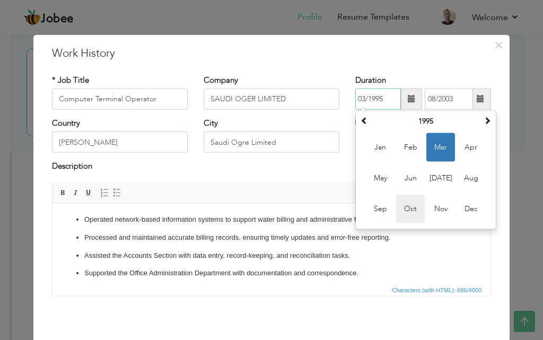
click at [401, 206] on span "Oct" at bounding box center [410, 209] width 29 height 29
type input "10/1995"
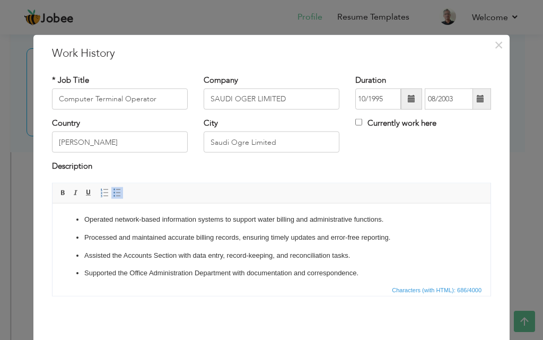
click at [405, 206] on html "Operated network-based information systems to support water billing and adminis…" at bounding box center [272, 264] width 438 height 122
click at [403, 167] on div "Description" at bounding box center [271, 168] width 439 height 14
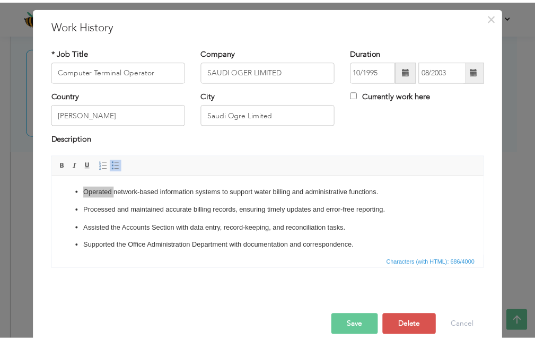
scroll to position [42, 0]
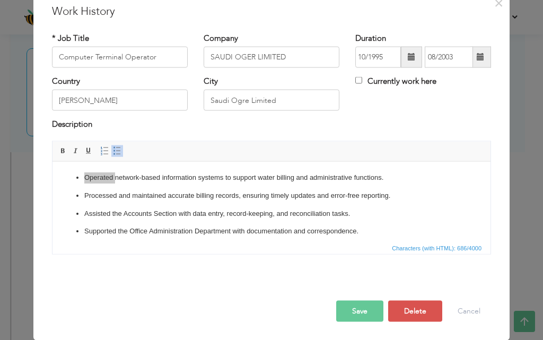
click at [347, 303] on button "Save" at bounding box center [359, 310] width 47 height 21
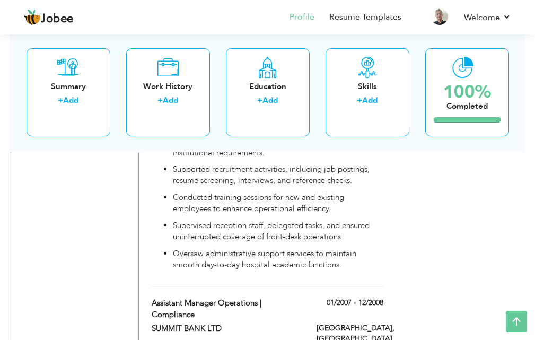
scroll to position [2339, 0]
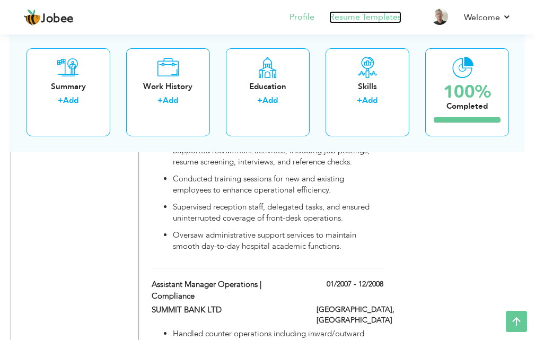
click at [362, 19] on link "Resume Templates" at bounding box center [366, 17] width 72 height 12
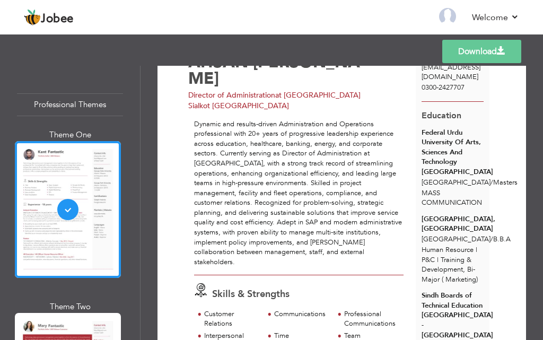
scroll to position [106, 0]
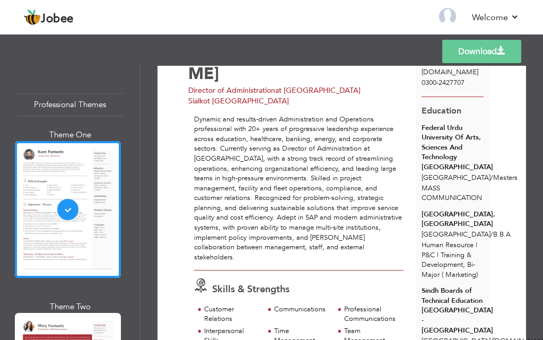
click at [481, 61] on link "Download" at bounding box center [482, 51] width 79 height 23
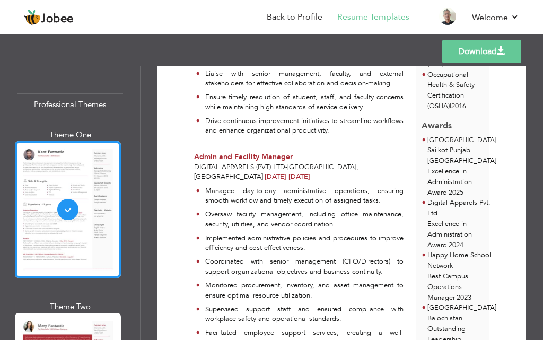
scroll to position [531, 0]
